Goal: Task Accomplishment & Management: Manage account settings

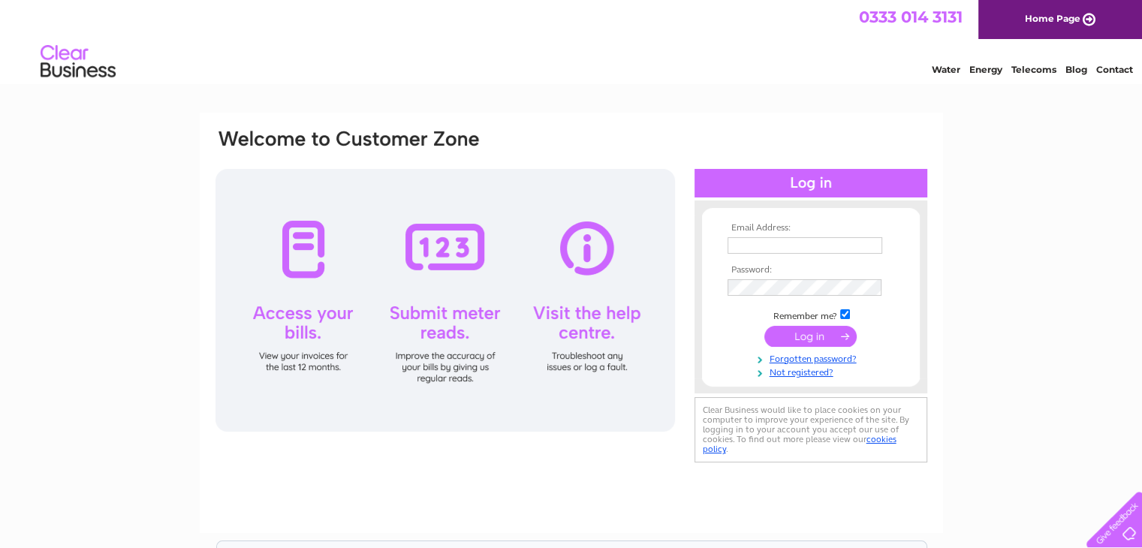
type input "[EMAIL_ADDRESS][DOMAIN_NAME]"
click at [836, 338] on input "submit" at bounding box center [811, 336] width 92 height 21
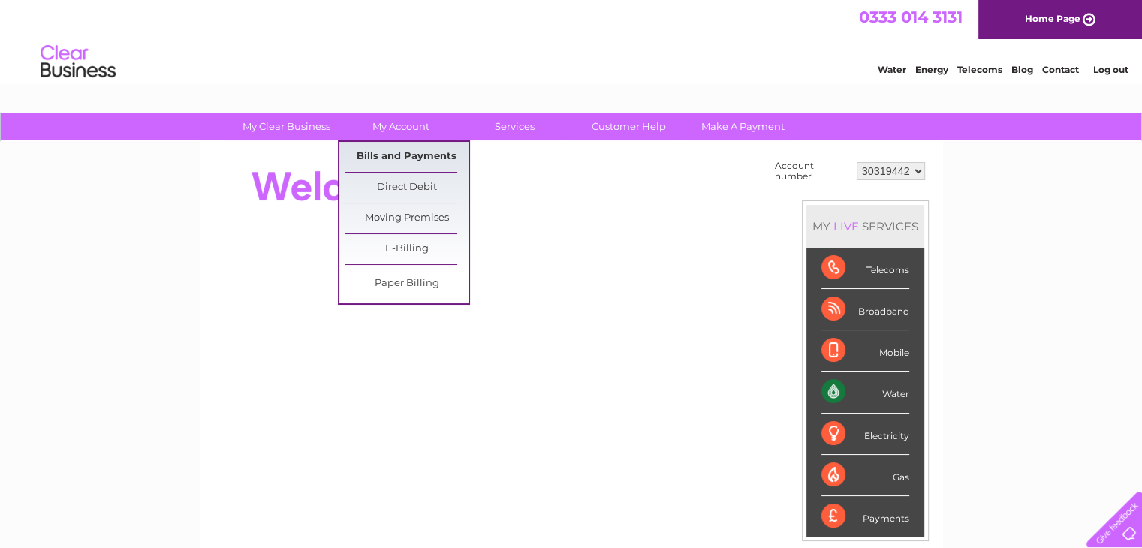
click at [403, 147] on link "Bills and Payments" at bounding box center [407, 157] width 124 height 30
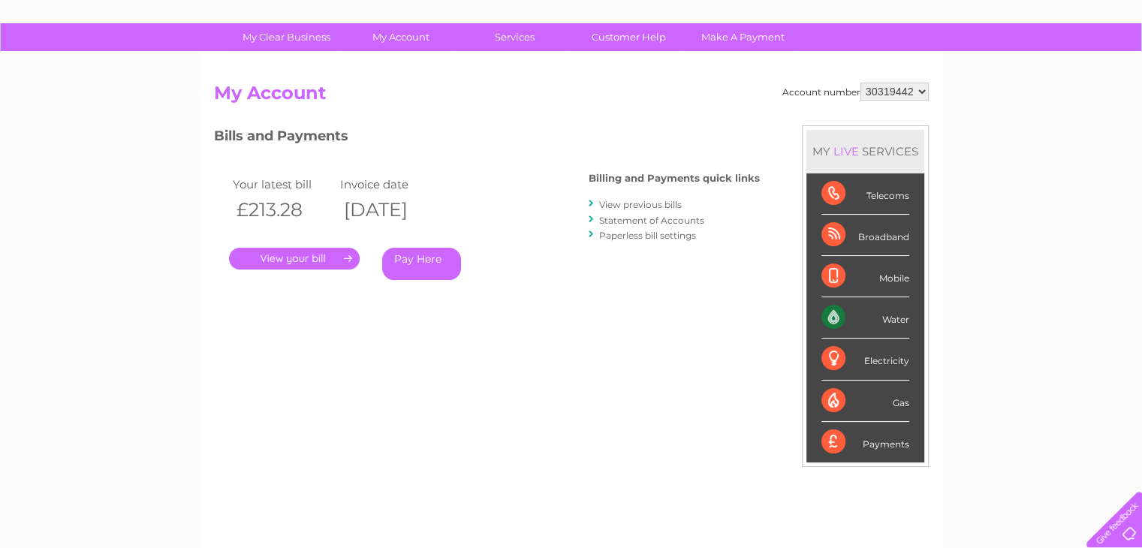
scroll to position [90, 0]
click at [298, 247] on link "." at bounding box center [294, 258] width 131 height 22
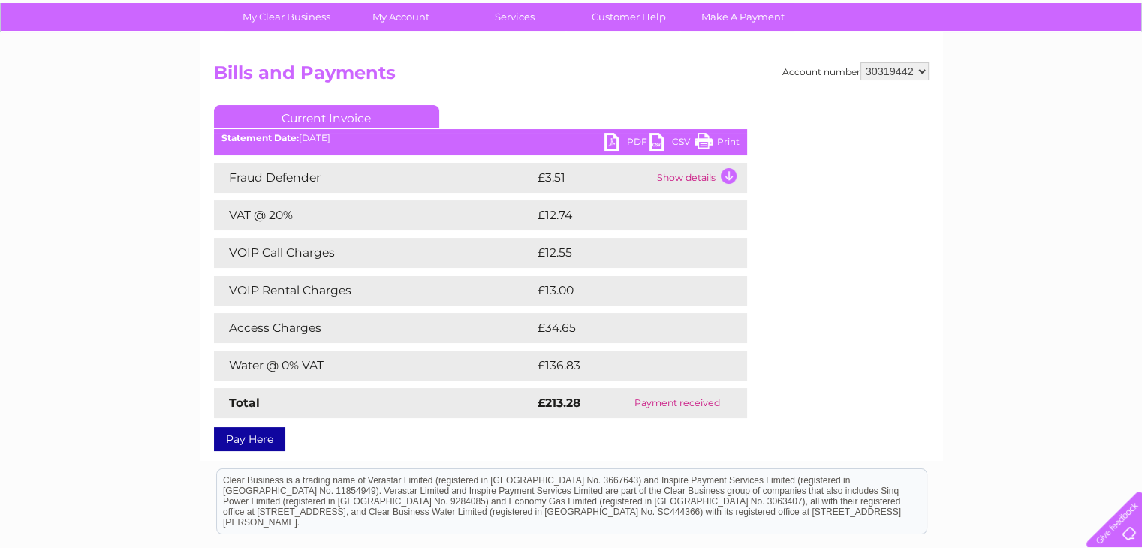
scroll to position [108, 0]
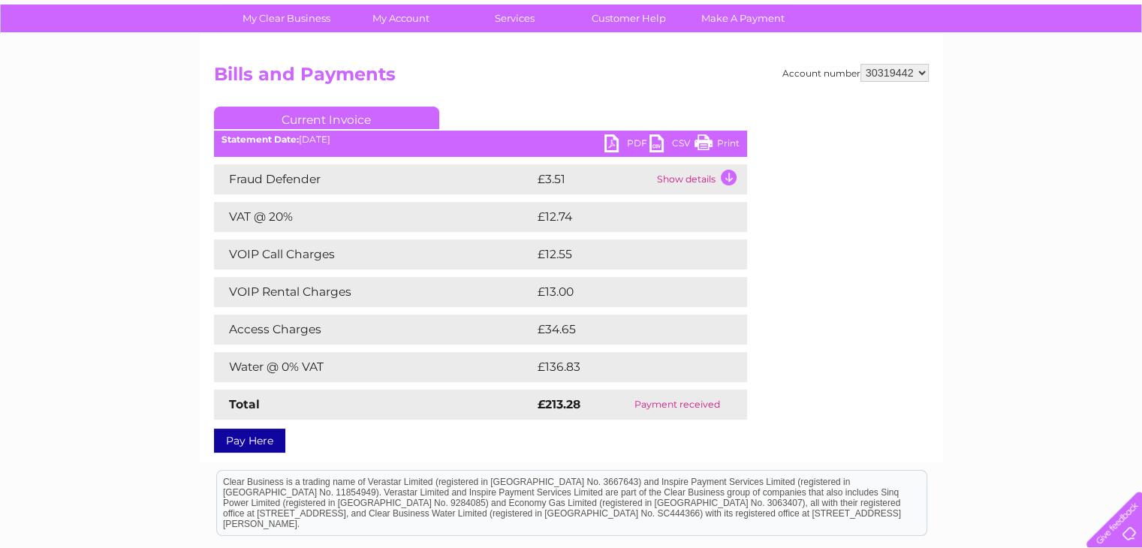
click at [728, 140] on link "Print" at bounding box center [717, 145] width 45 height 22
click at [631, 142] on link "PDF" at bounding box center [627, 145] width 45 height 22
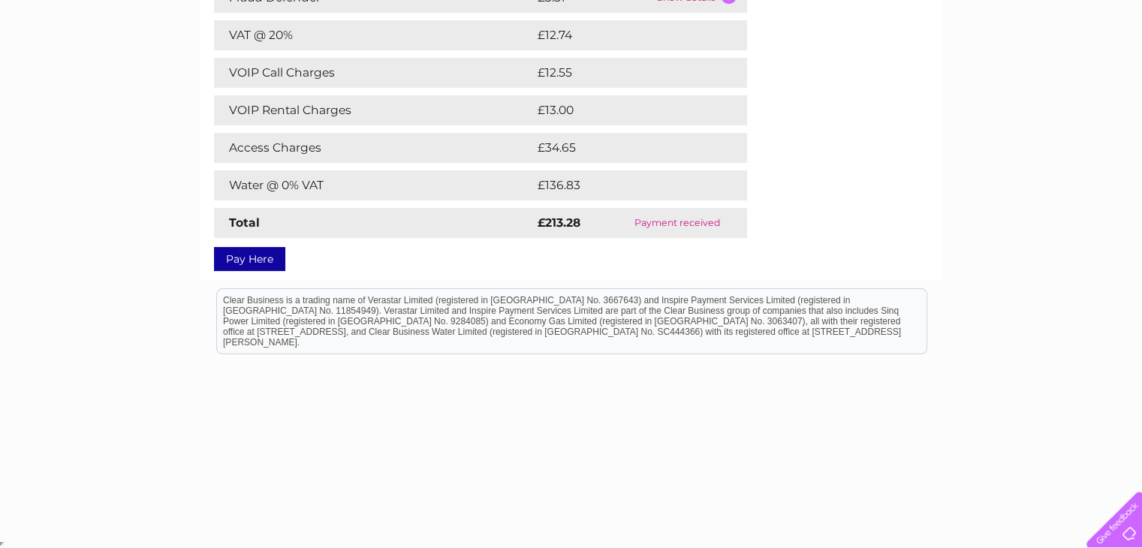
scroll to position [0, 0]
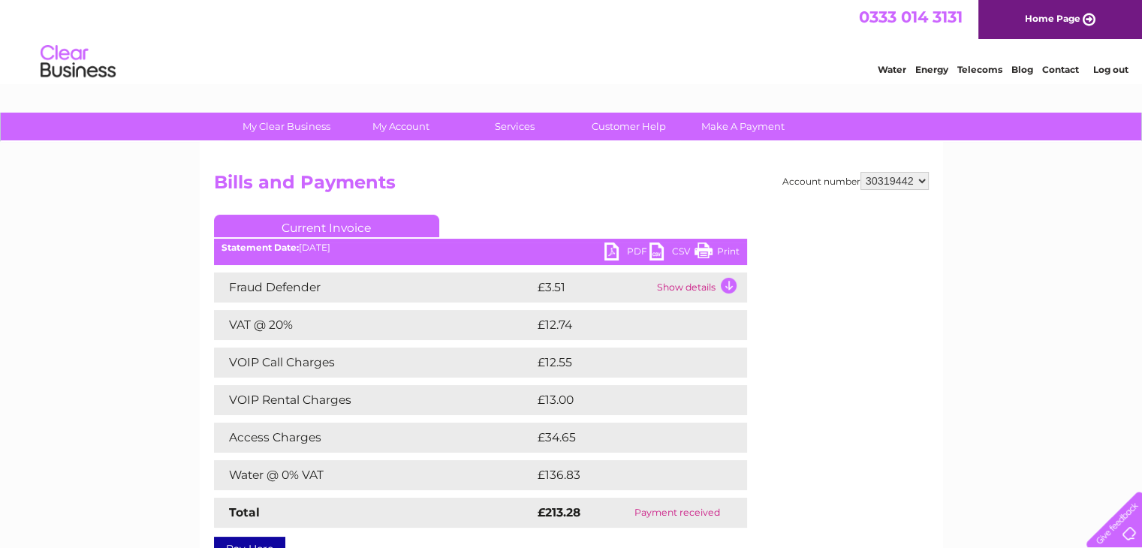
click at [351, 227] on link "Current Invoice" at bounding box center [326, 226] width 225 height 23
click at [359, 220] on link "Current Invoice" at bounding box center [326, 226] width 225 height 23
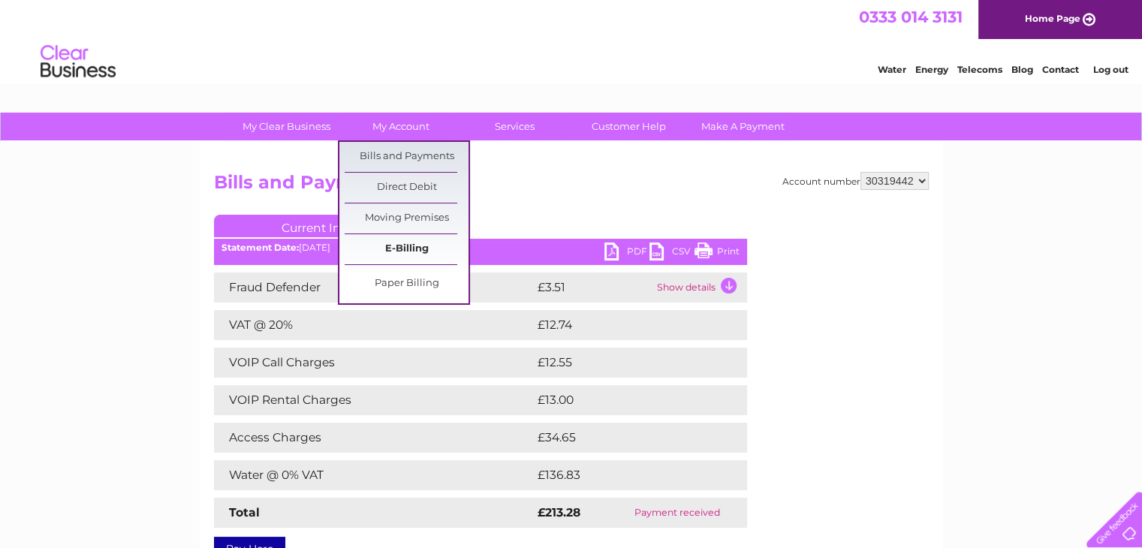
click at [416, 249] on link "E-Billing" at bounding box center [407, 249] width 124 height 30
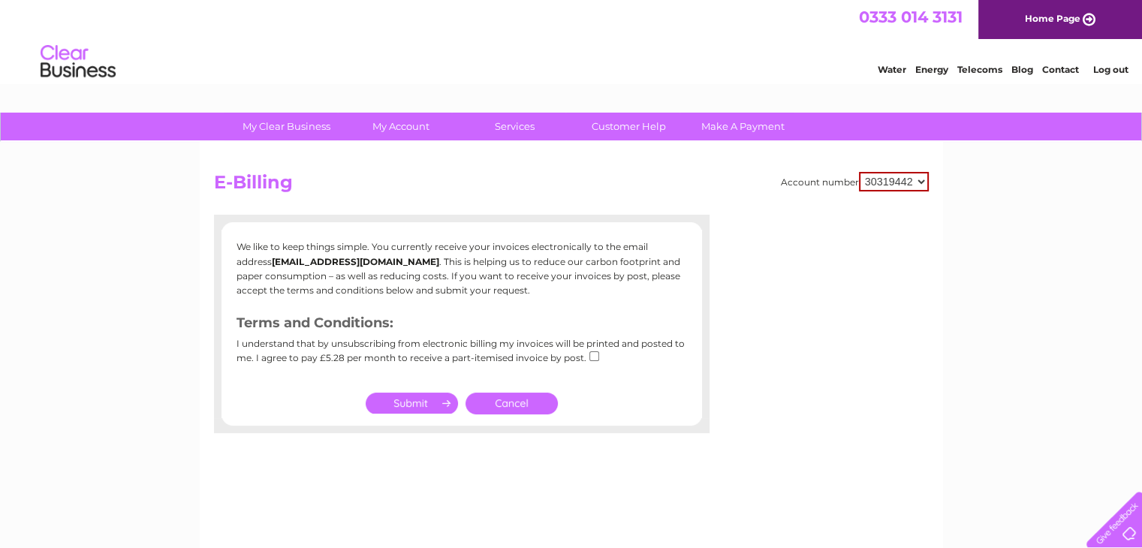
click at [433, 400] on input "submit" at bounding box center [412, 403] width 92 height 21
click at [590, 357] on input "checkbox" at bounding box center [595, 356] width 10 height 10
checkbox input "true"
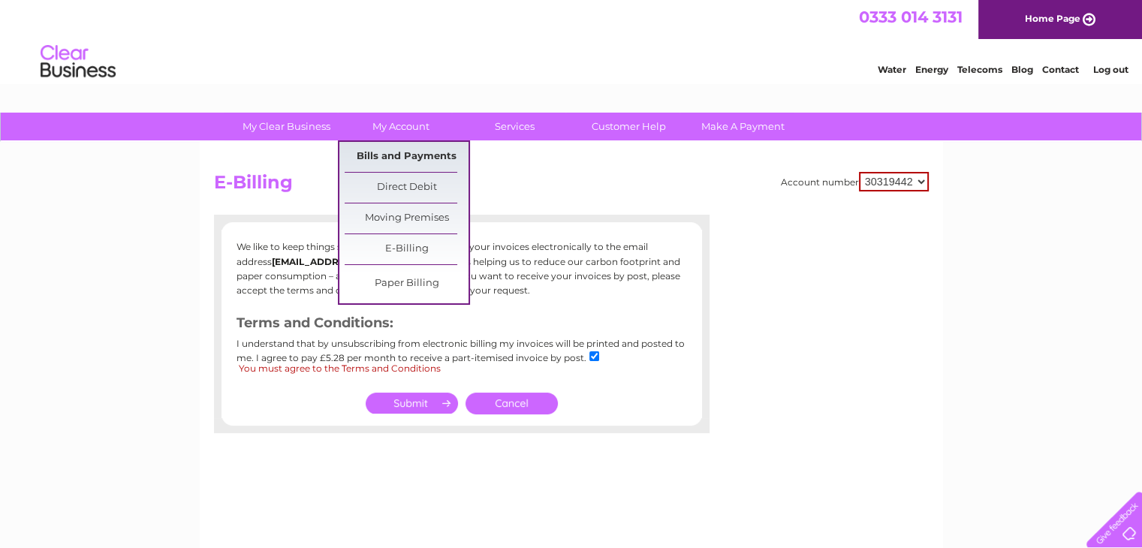
click at [430, 152] on link "Bills and Payments" at bounding box center [407, 157] width 124 height 30
click at [412, 156] on link "Bills and Payments" at bounding box center [407, 157] width 124 height 30
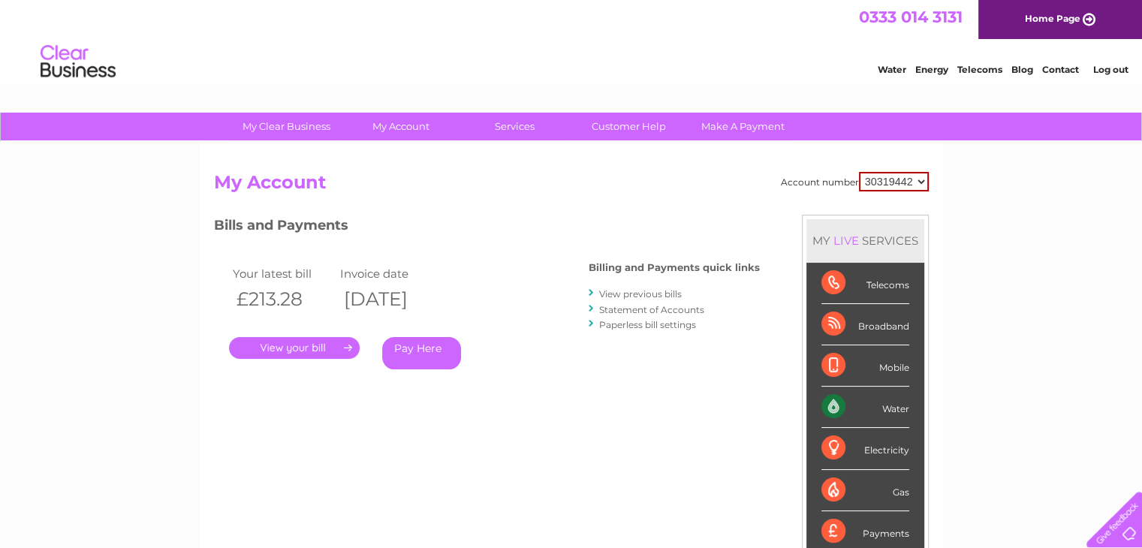
click at [649, 291] on link "View previous bills" at bounding box center [640, 293] width 83 height 11
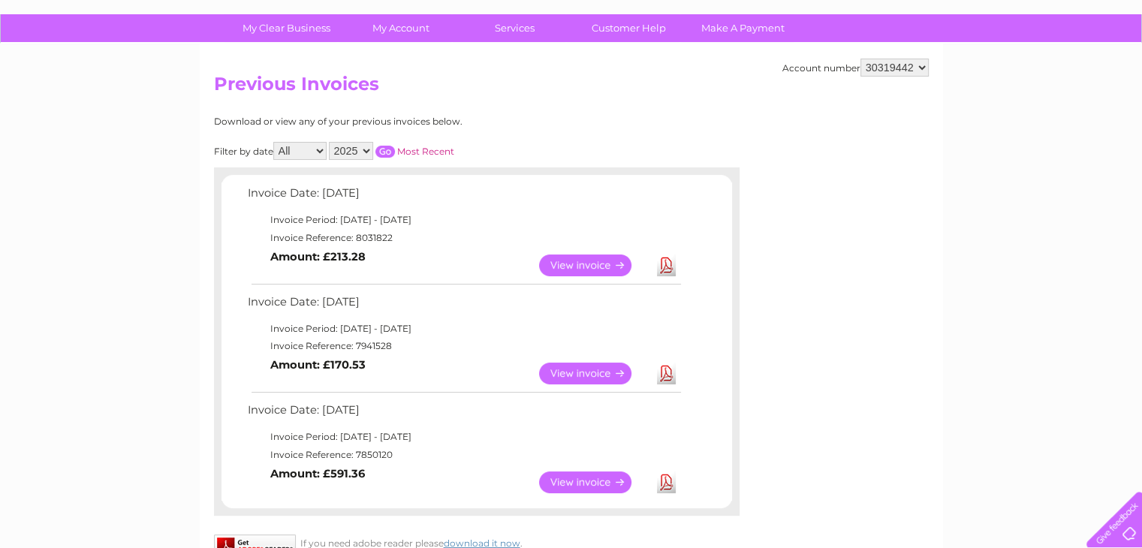
scroll to position [99, 0]
click at [599, 370] on link "View" at bounding box center [594, 373] width 110 height 22
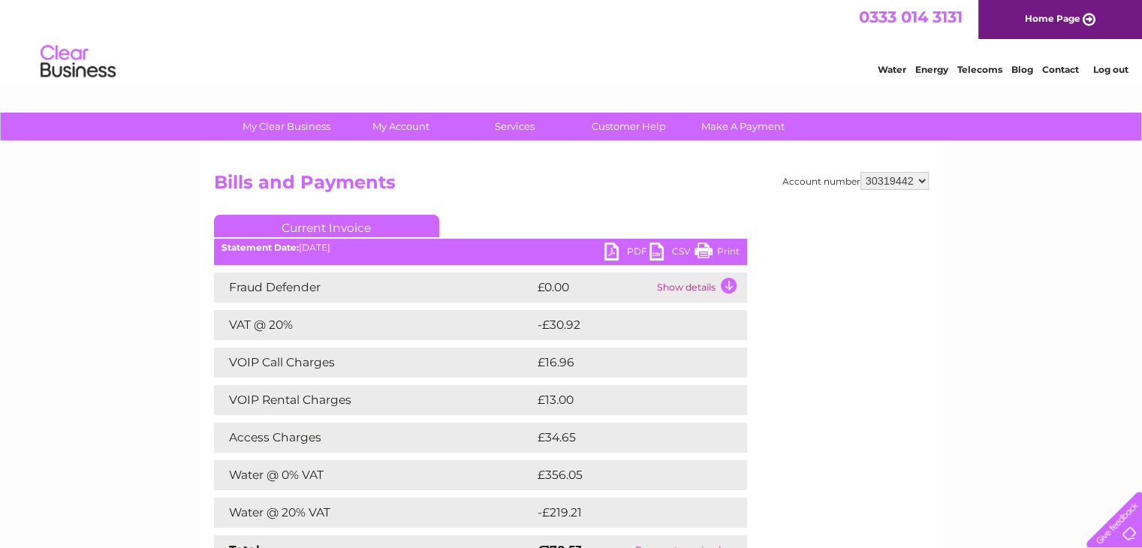
click at [617, 252] on link "PDF" at bounding box center [627, 254] width 45 height 22
